Goal: Information Seeking & Learning: Learn about a topic

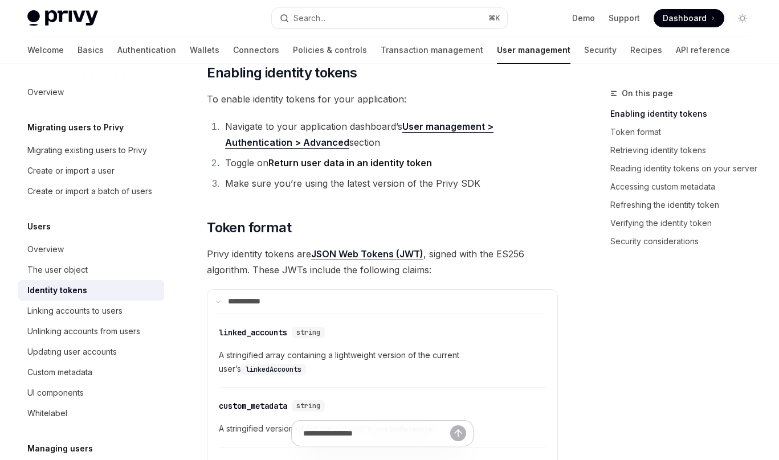
scroll to position [351, 0]
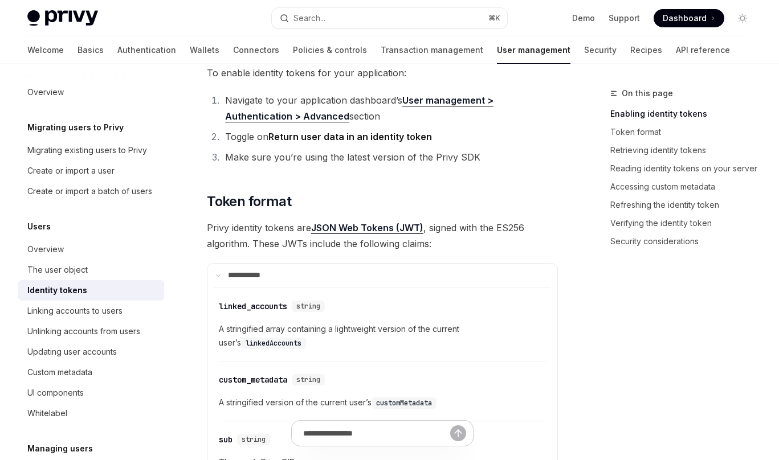
type textarea "*"
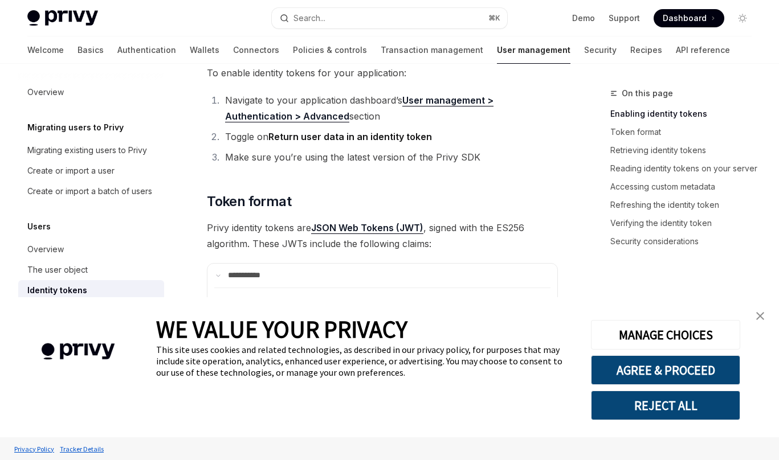
click at [762, 315] on img "close banner" at bounding box center [760, 316] width 8 height 8
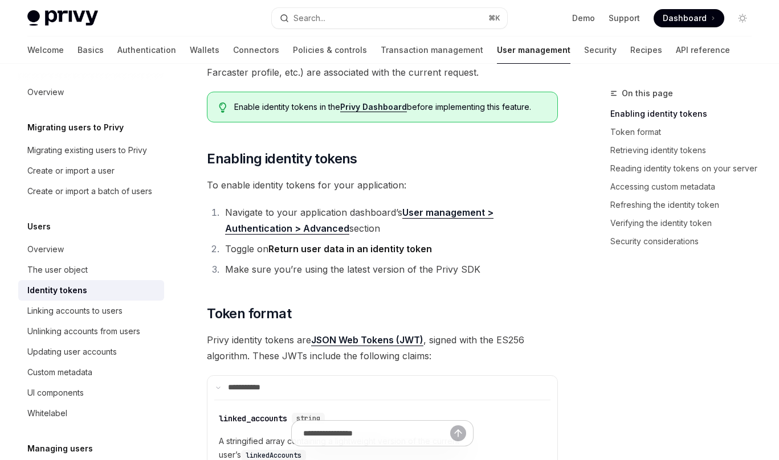
scroll to position [251, 0]
